Goal: Information Seeking & Learning: Learn about a topic

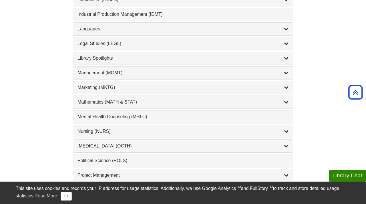
scroll to position [451, 0]
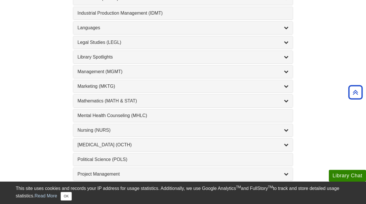
click at [102, 124] on div "Nursing (NURS) , 14 guides" at bounding box center [183, 130] width 220 height 13
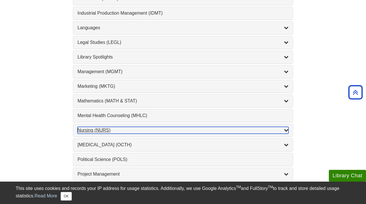
click at [101, 131] on div "Nursing (NURS) , 14 guides" at bounding box center [183, 130] width 211 height 7
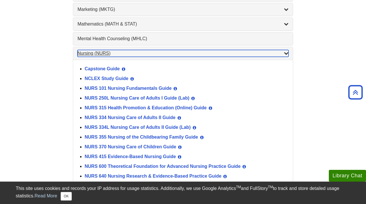
scroll to position [530, 0]
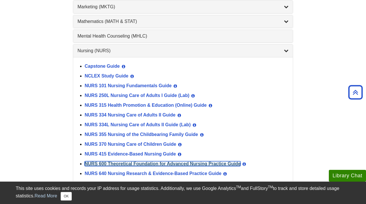
click at [133, 163] on link "NURS 600 Theoretical Foundation for Advanced Nursing Practice Guide" at bounding box center [163, 163] width 156 height 5
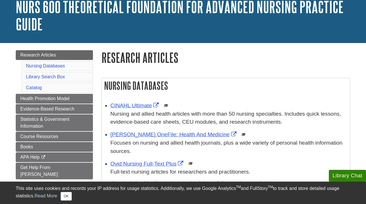
scroll to position [45, 0]
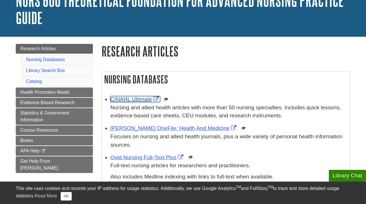
click at [131, 97] on link "CINAHL Ultimate" at bounding box center [136, 99] width 50 height 6
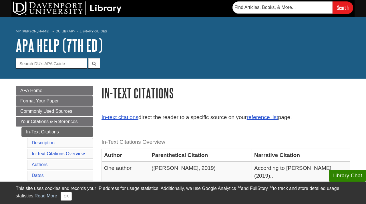
scroll to position [9, 0]
